Goal: Information Seeking & Learning: Learn about a topic

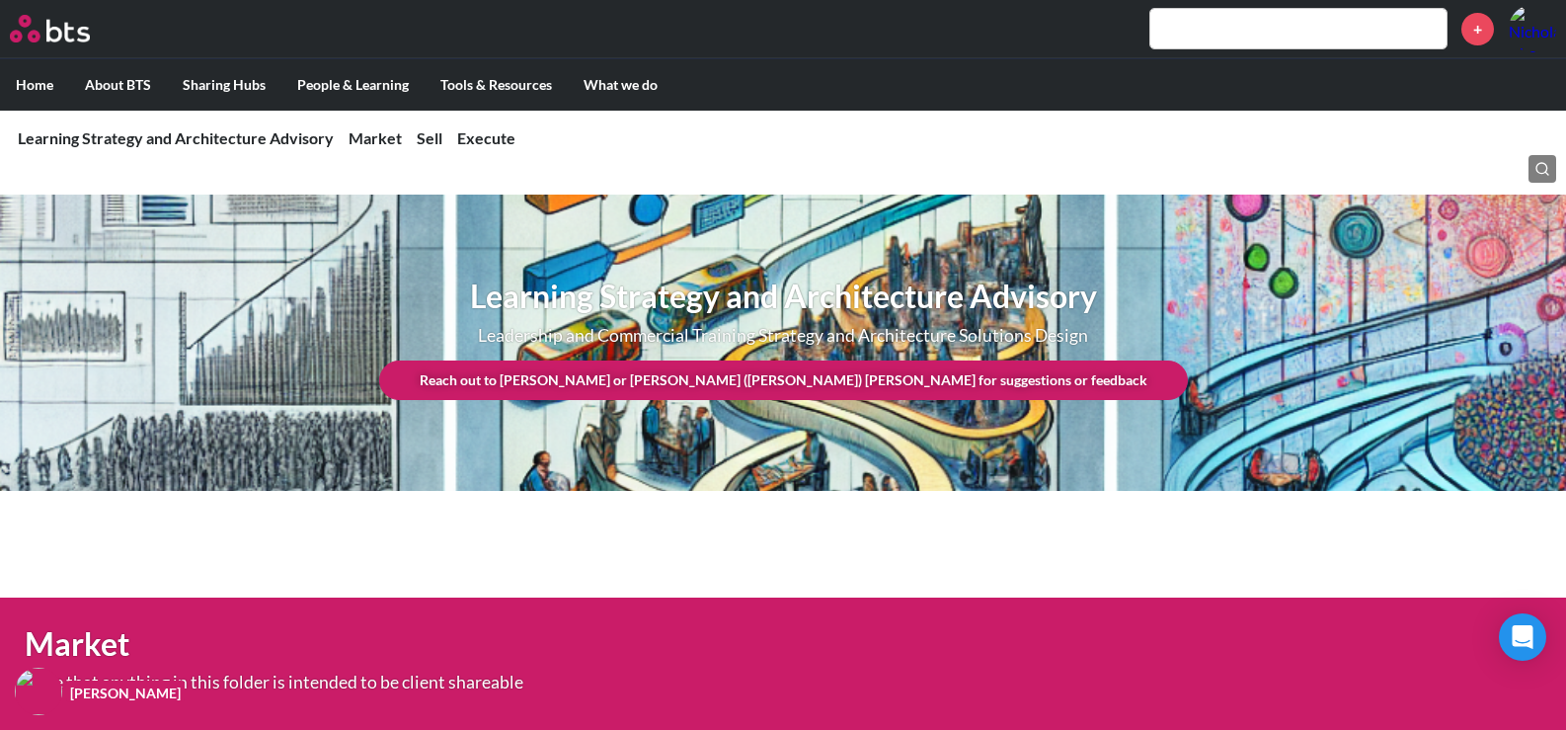
scroll to position [1284, 0]
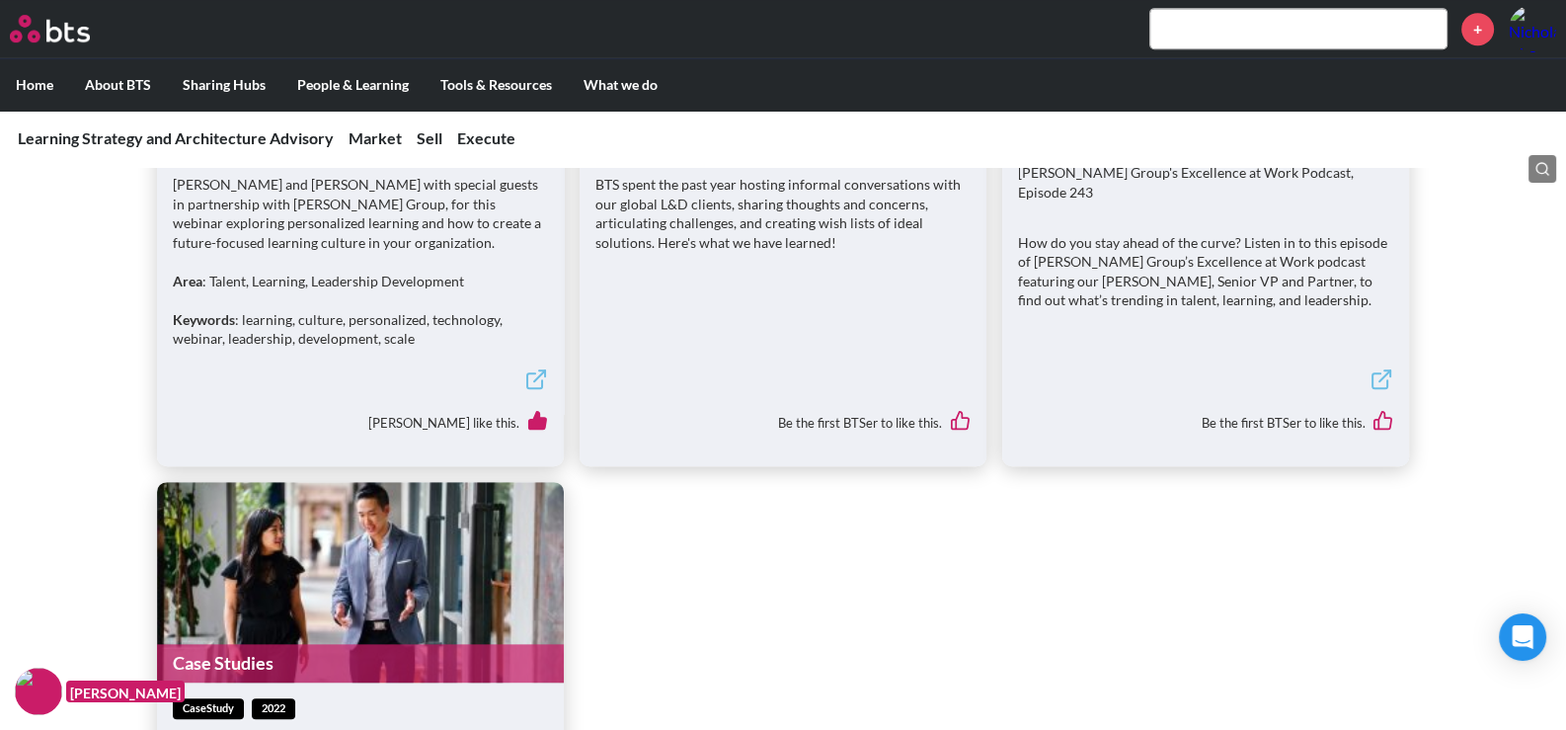
click at [1269, 37] on input "text" at bounding box center [1298, 28] width 296 height 39
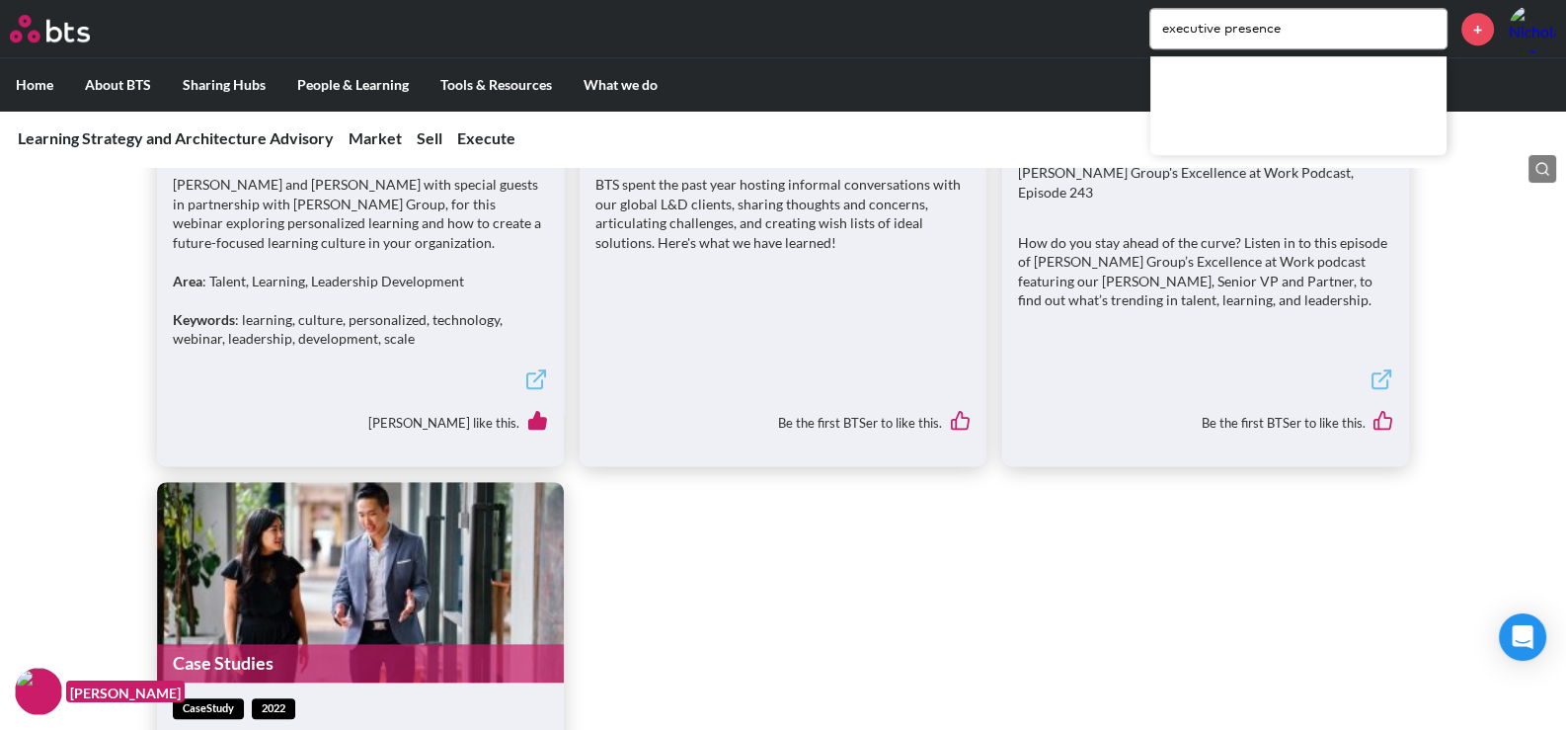
type input "executive presence"
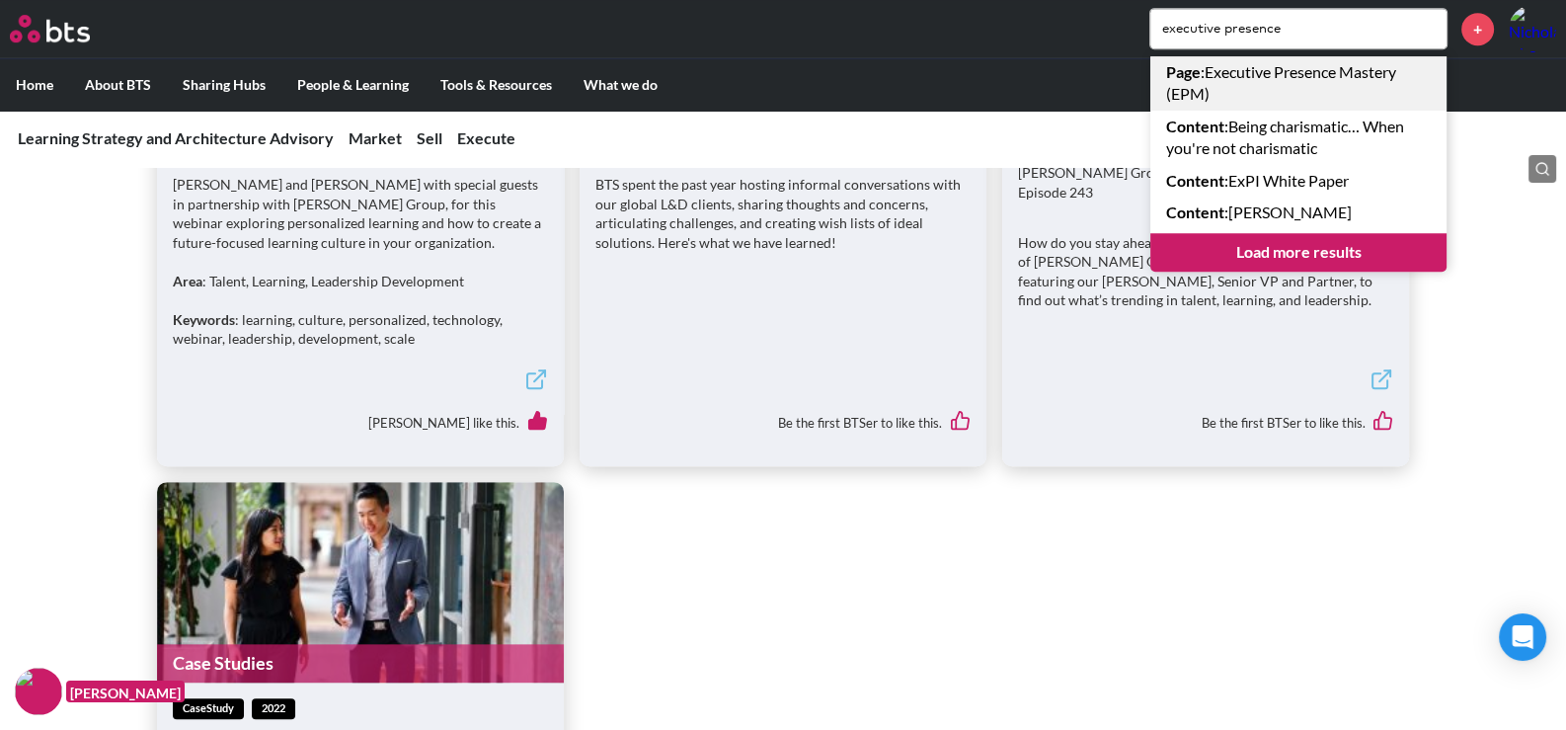
click at [1274, 85] on link "Page : Executive Presence Mastery (EPM)" at bounding box center [1298, 83] width 296 height 54
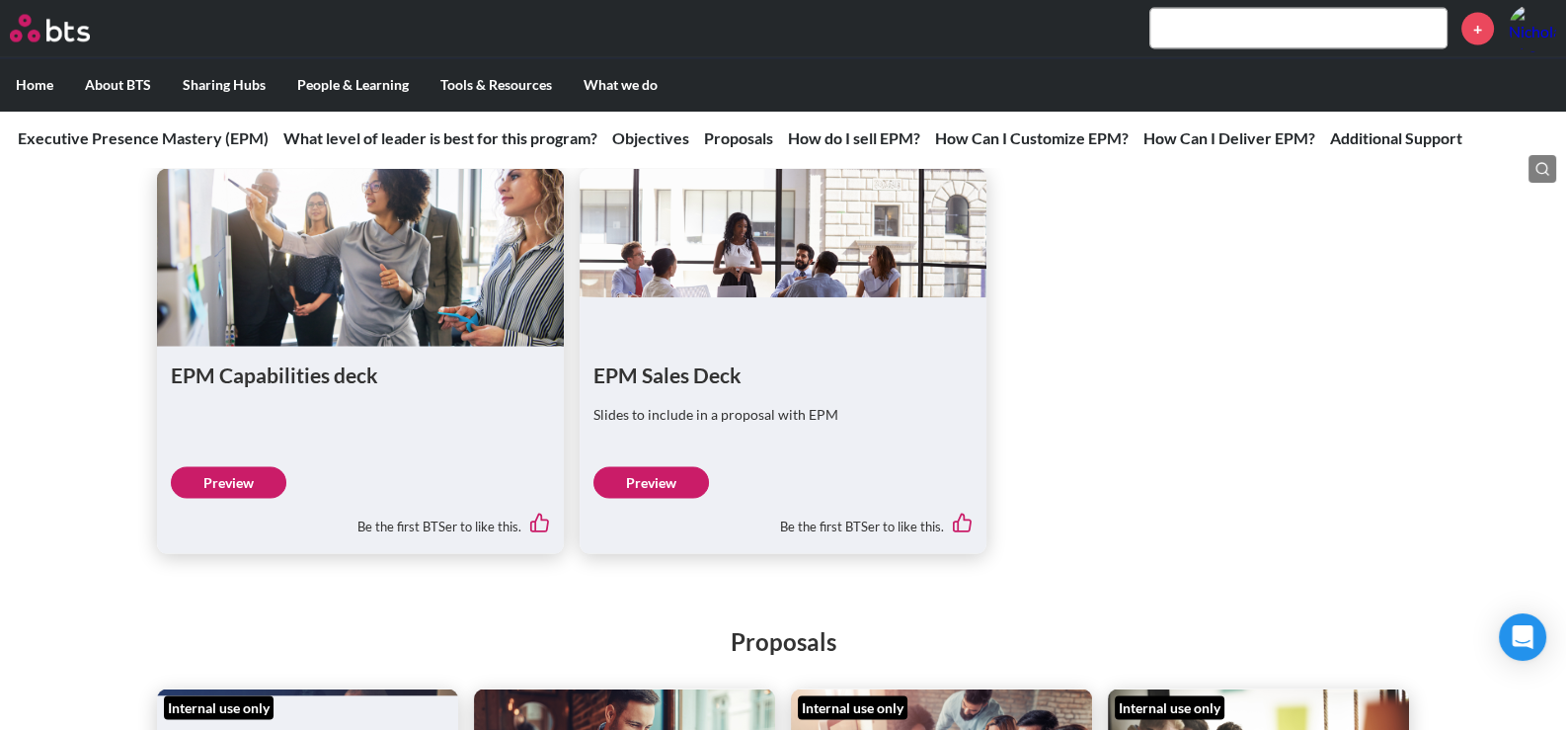
scroll to position [4740, 0]
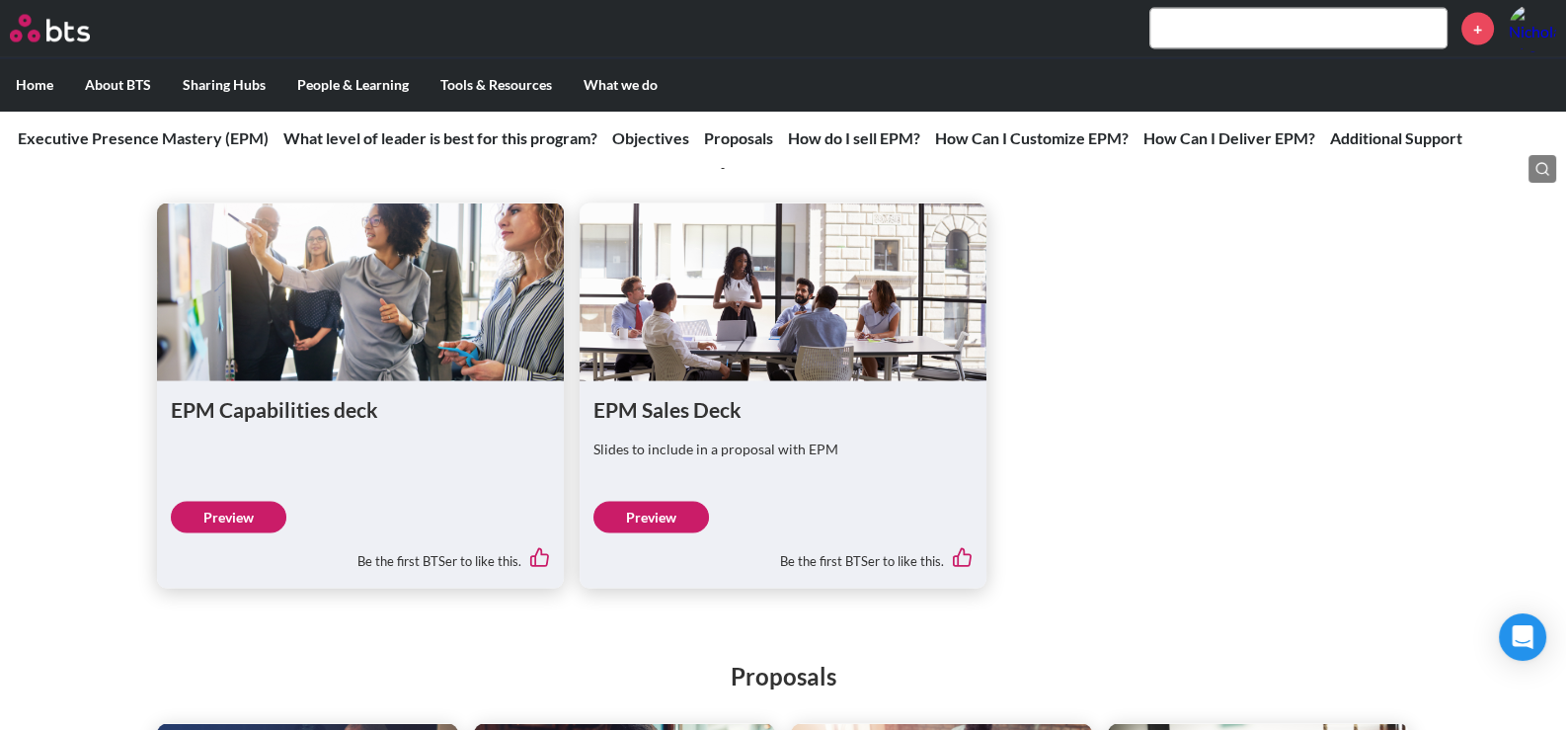
click at [242, 533] on link "Preview" at bounding box center [229, 518] width 116 height 32
click at [679, 533] on link "Preview" at bounding box center [651, 518] width 116 height 32
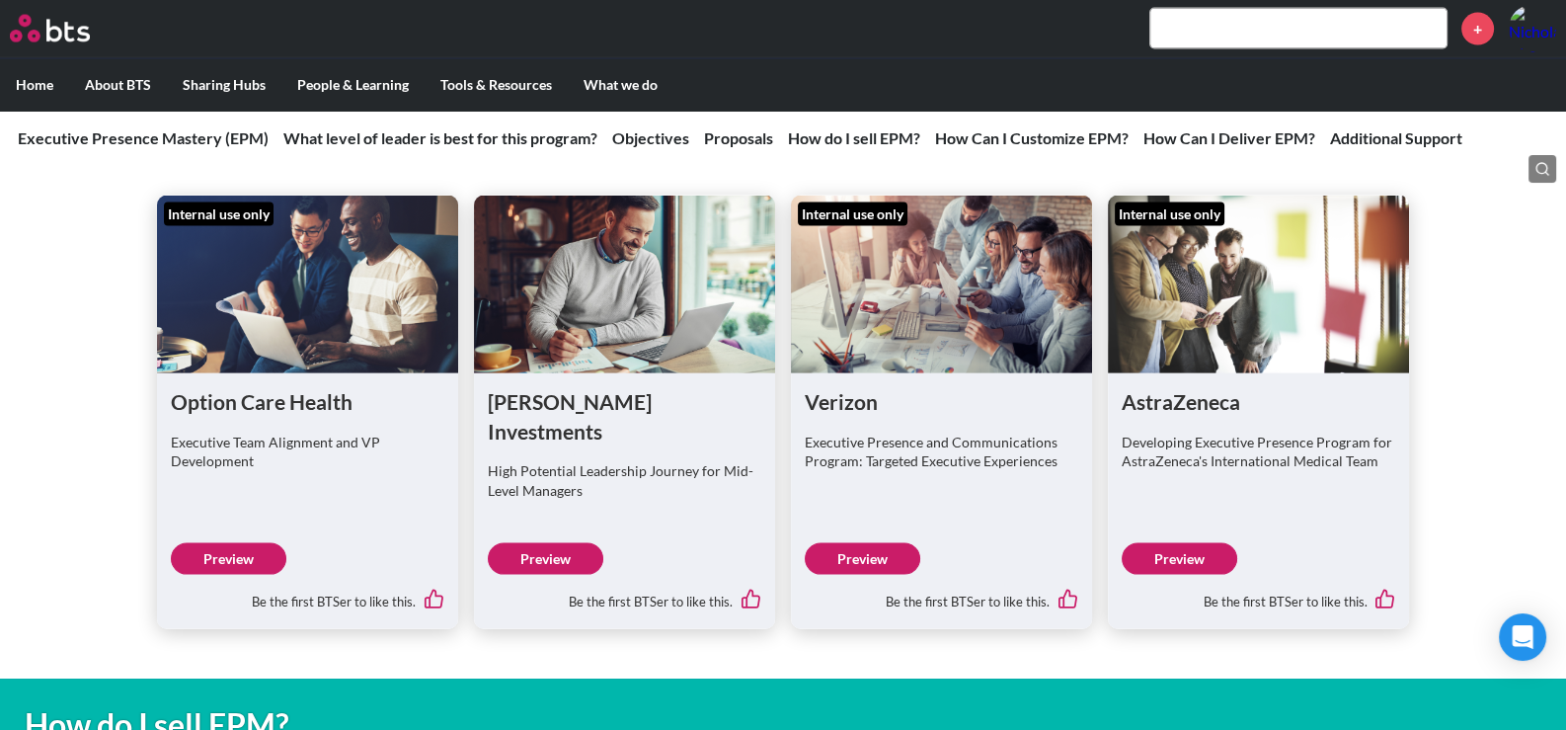
scroll to position [5220, 0]
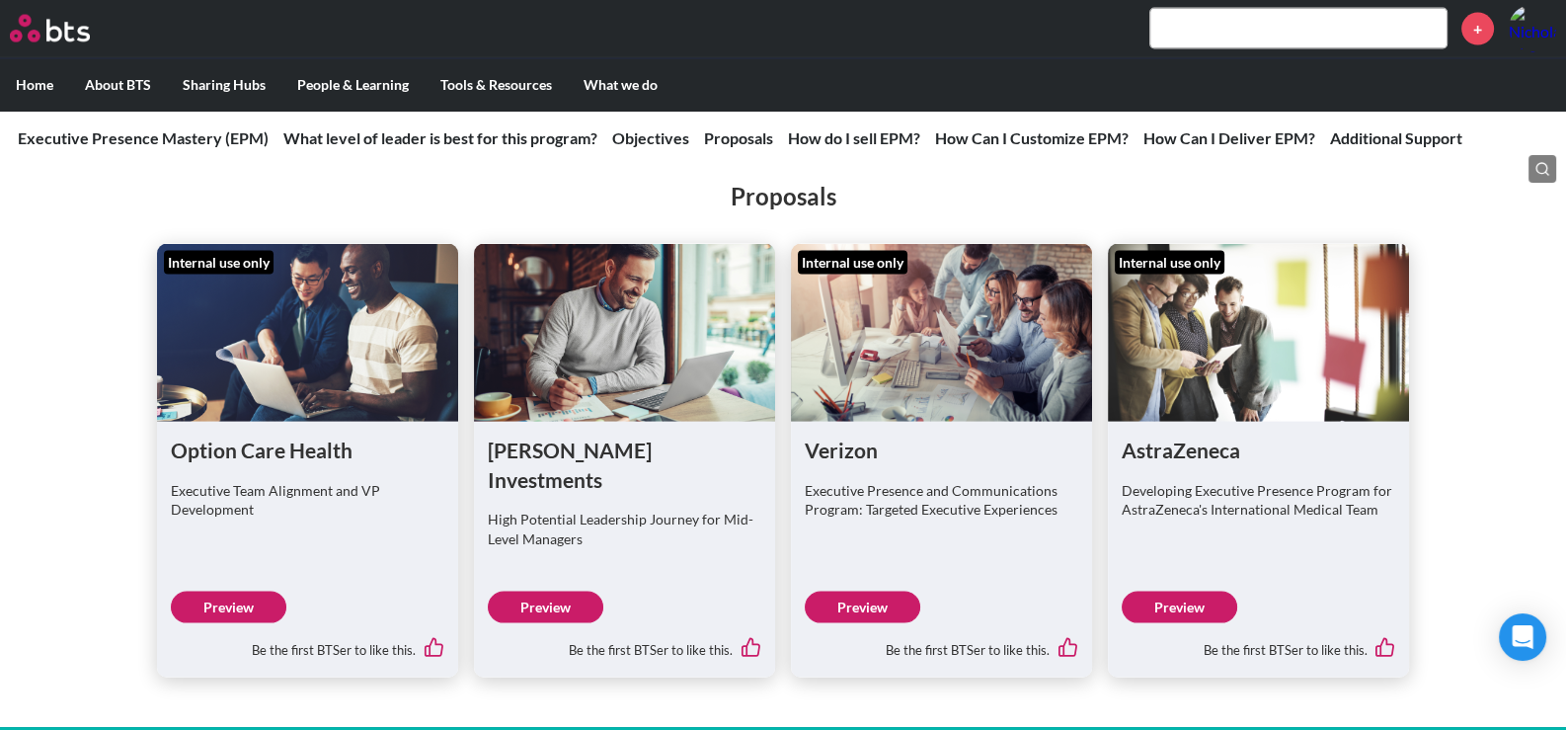
click at [244, 609] on link "Preview" at bounding box center [229, 608] width 116 height 32
click at [558, 606] on link "Preview" at bounding box center [546, 608] width 116 height 32
click at [849, 599] on link "Preview" at bounding box center [863, 608] width 116 height 32
click at [1153, 601] on link "Preview" at bounding box center [1180, 608] width 116 height 32
